Goal: Find specific page/section: Find specific page/section

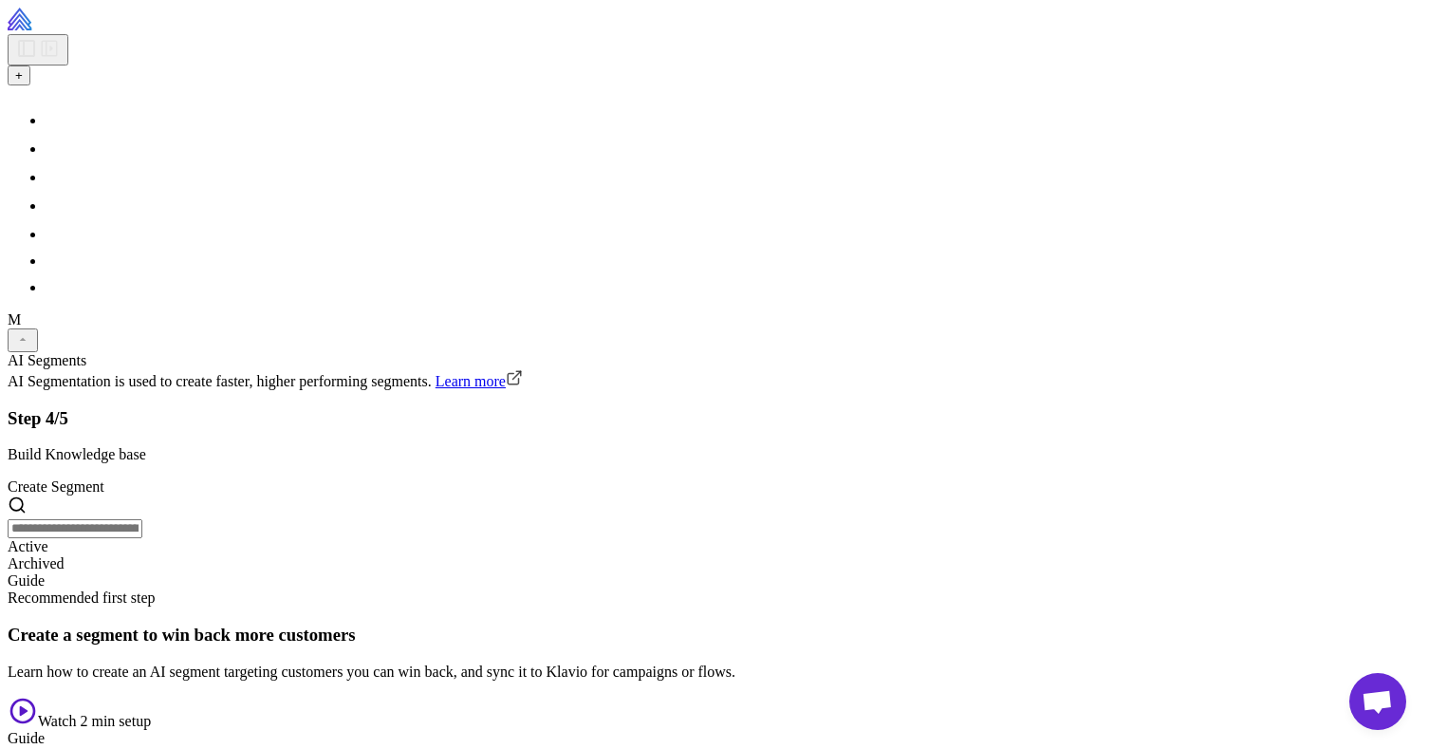
scroll to position [499, 0]
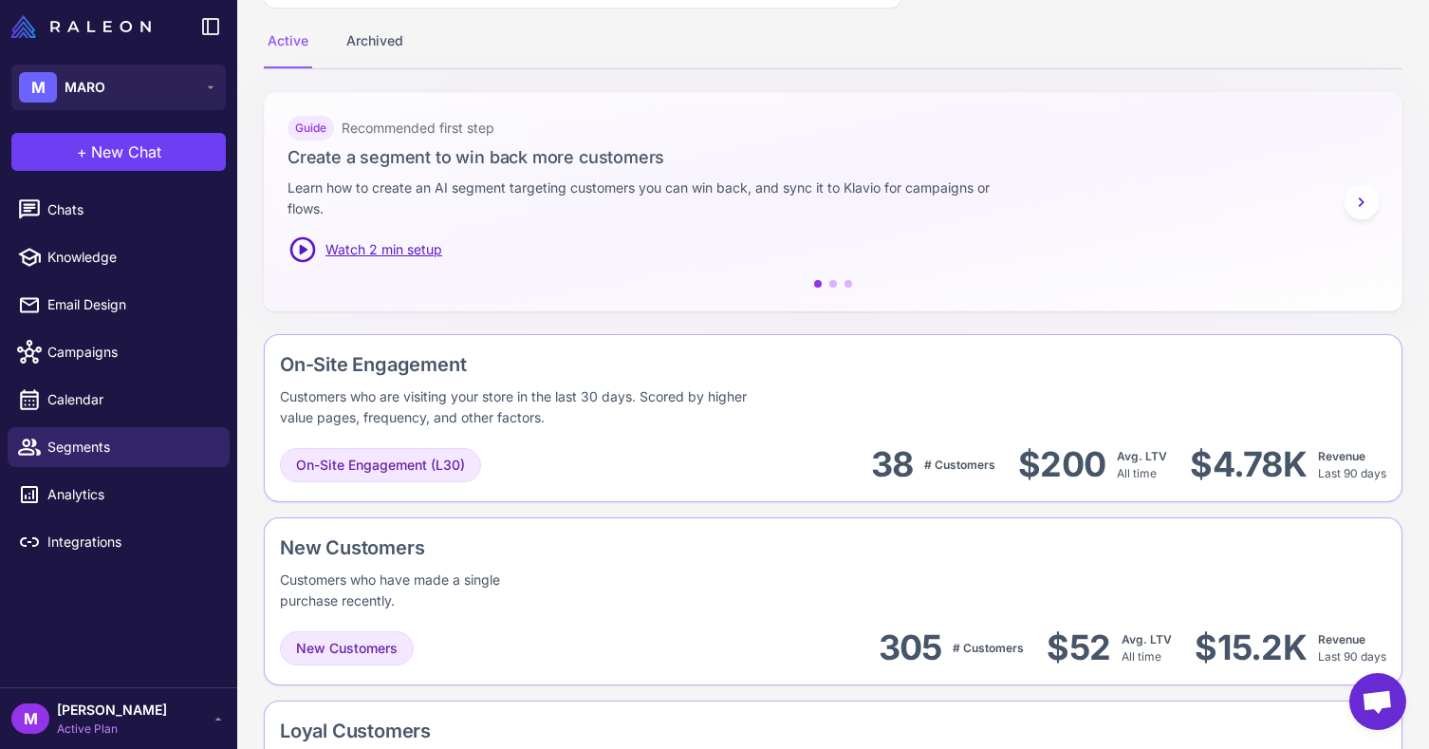
scroll to position [297, 0]
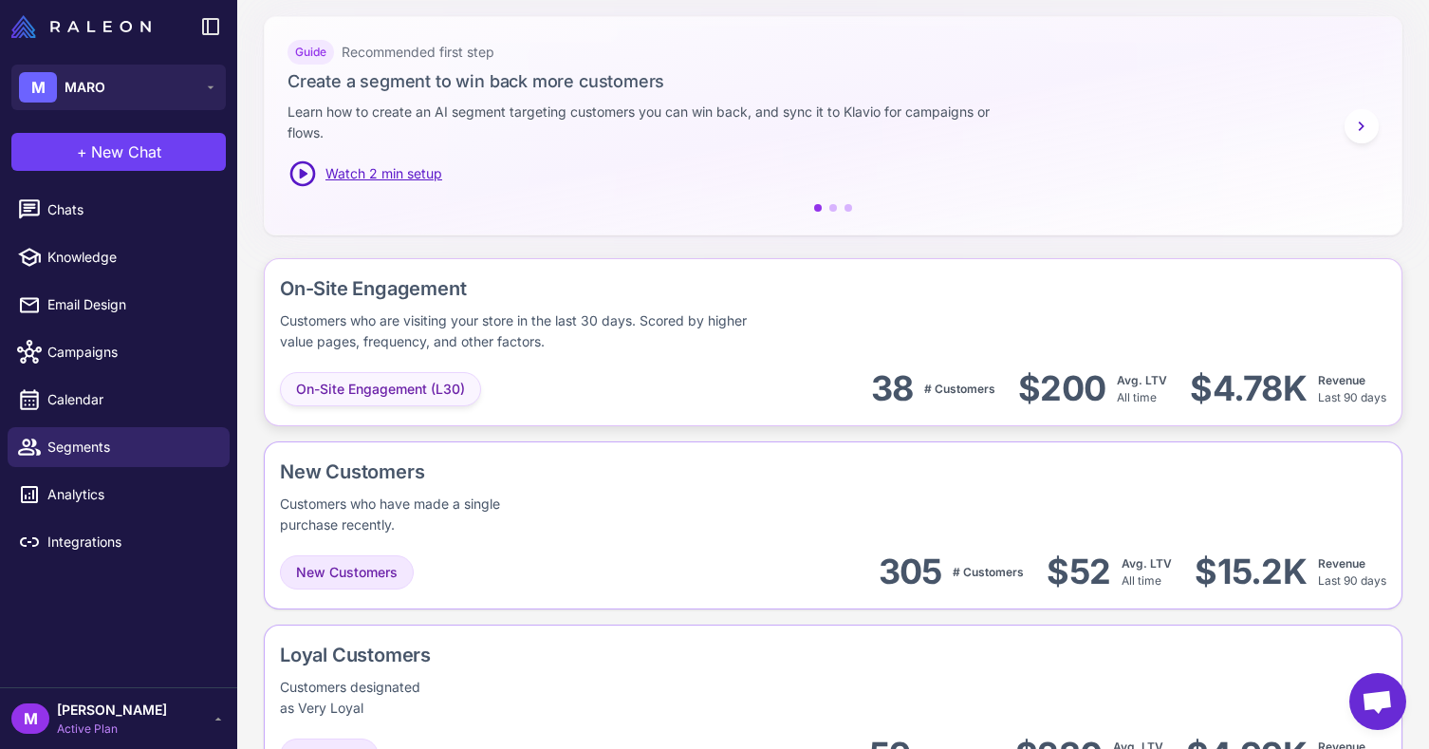
click at [379, 399] on div "On-Site Engagement (L30)" at bounding box center [380, 389] width 201 height 34
click at [771, 338] on div "Customers who are visiting your store in the last 30 days. Scored by higher val…" at bounding box center [525, 331] width 491 height 42
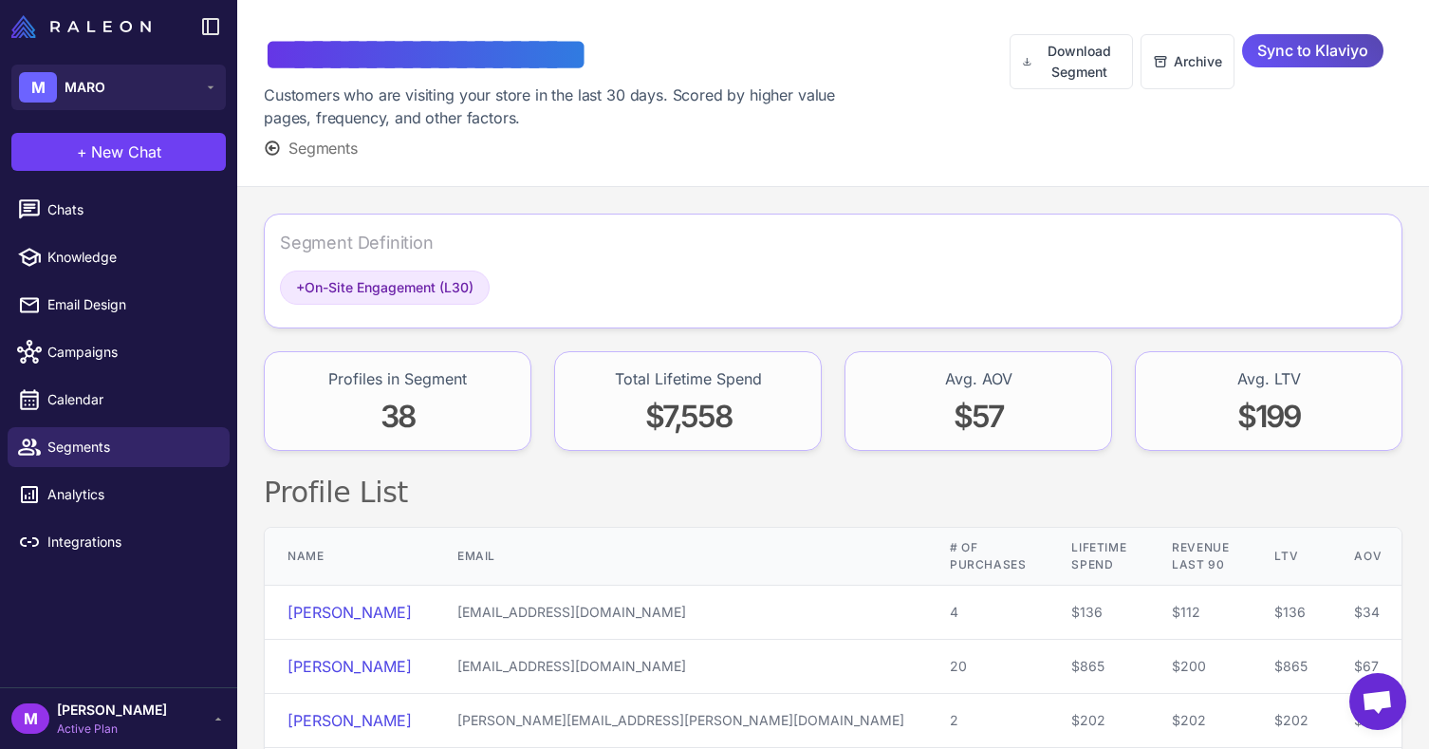
click at [1334, 50] on span "Sync to Klaviyo" at bounding box center [1313, 50] width 111 height 33
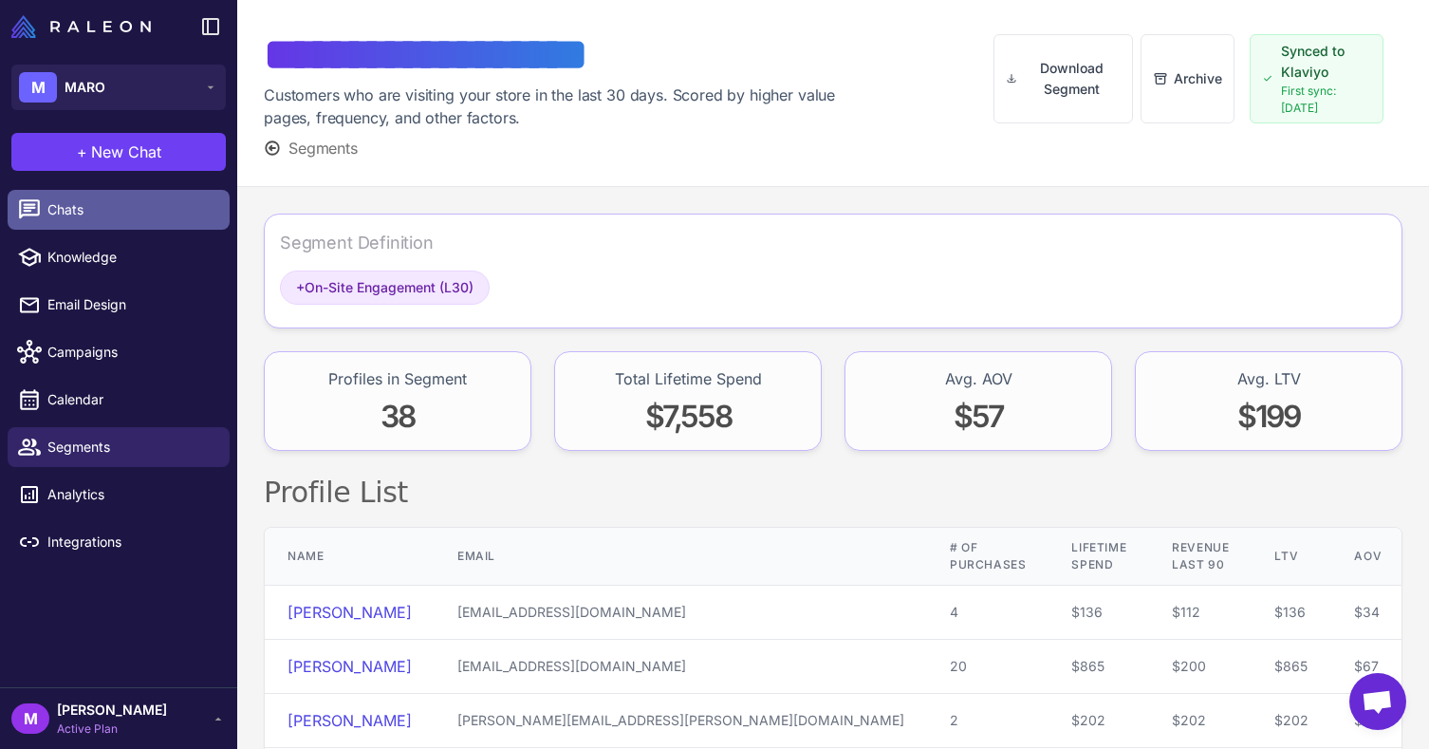
click at [46, 201] on div at bounding box center [35, 209] width 25 height 25
